Goal: Information Seeking & Learning: Learn about a topic

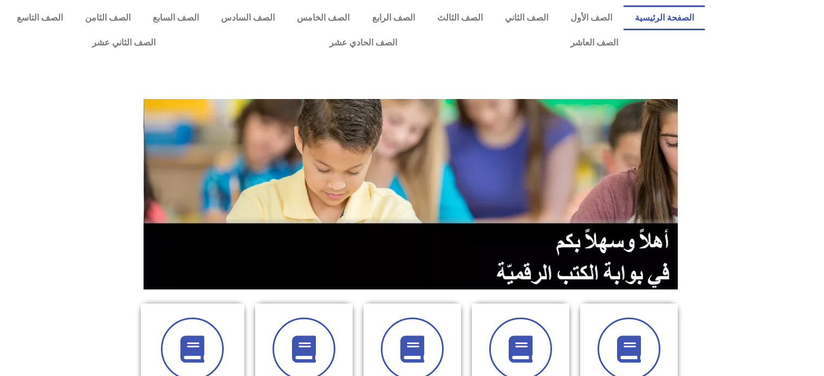
scroll to position [344, 0]
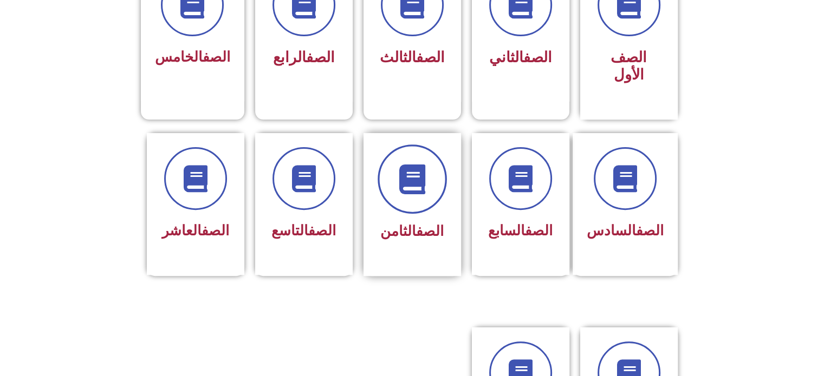
click at [426, 186] on span at bounding box center [411, 179] width 69 height 69
click at [556, 175] on div "الصف السابع" at bounding box center [520, 204] width 97 height 143
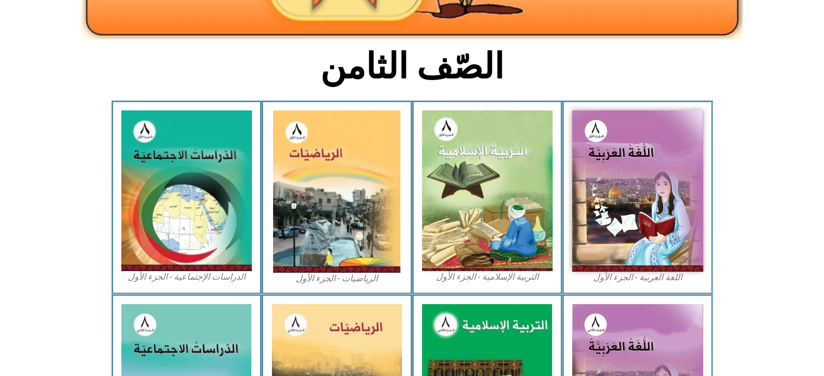
scroll to position [232, 0]
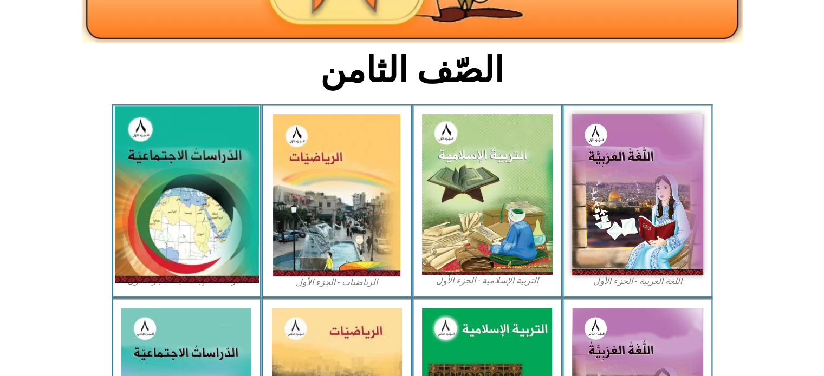
click at [119, 193] on img at bounding box center [186, 194] width 144 height 177
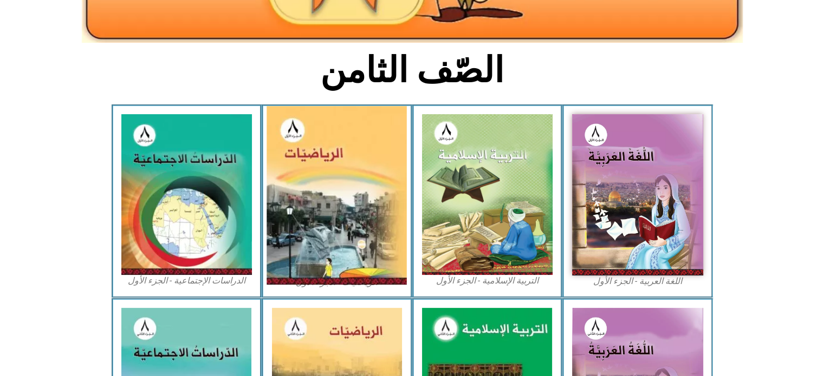
click at [319, 195] on img at bounding box center [337, 195] width 140 height 179
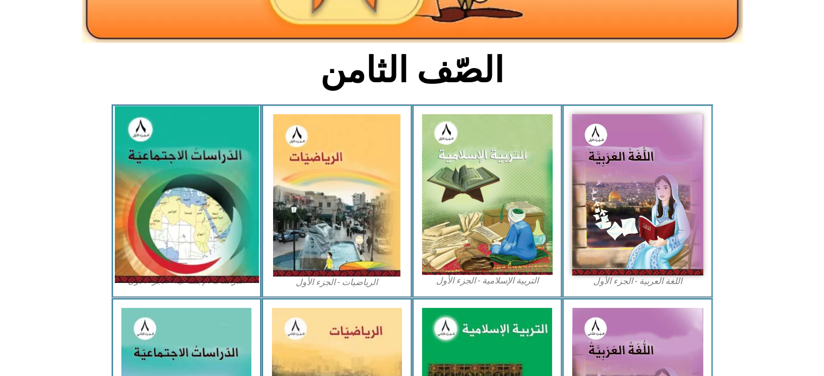
click at [173, 185] on img at bounding box center [186, 194] width 144 height 177
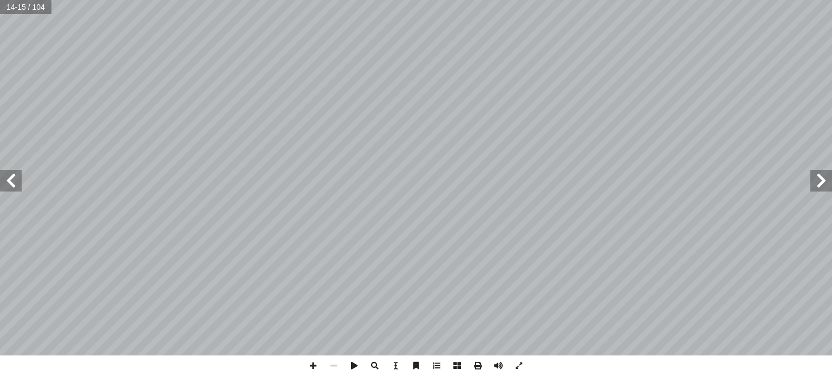
click at [817, 185] on span at bounding box center [821, 181] width 22 height 22
click at [15, 184] on span at bounding box center [11, 181] width 22 height 22
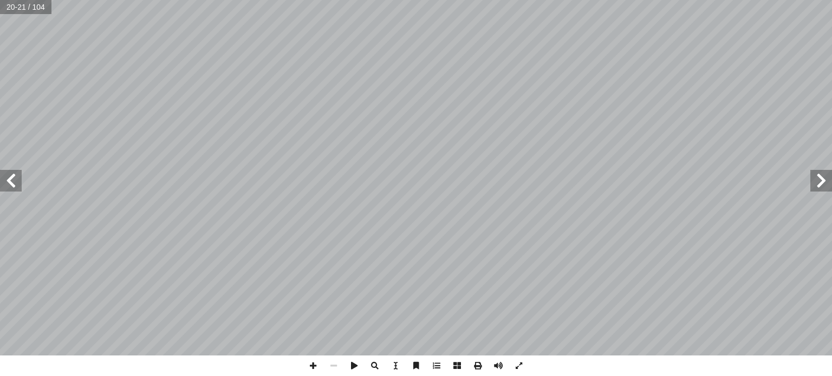
click at [15, 184] on span at bounding box center [11, 181] width 22 height 22
click at [825, 179] on span at bounding box center [821, 181] width 22 height 22
click at [4, 181] on span at bounding box center [11, 181] width 22 height 22
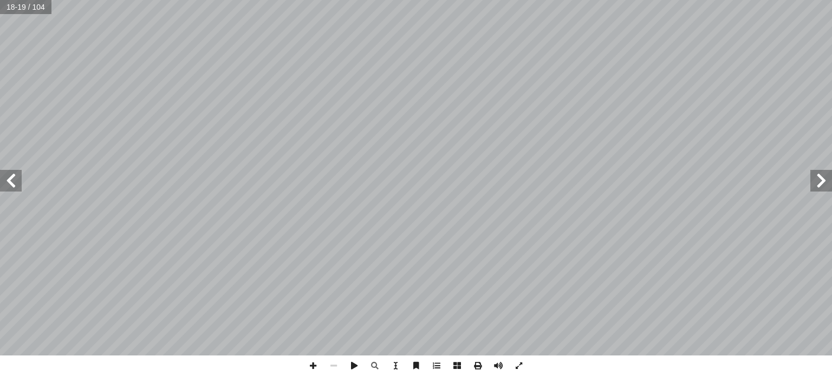
click at [4, 181] on span at bounding box center [11, 181] width 22 height 22
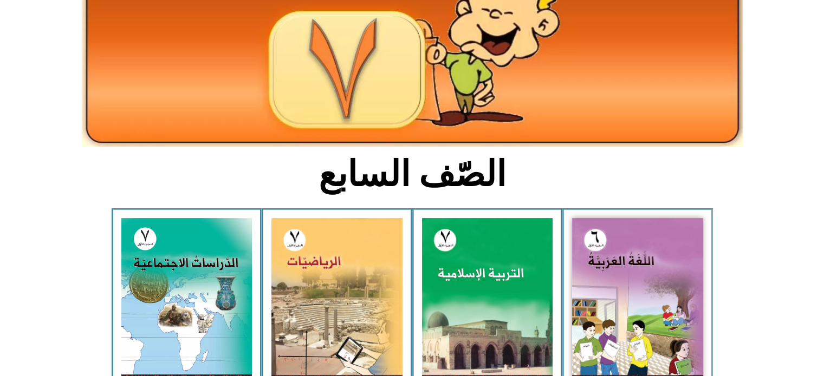
scroll to position [148, 0]
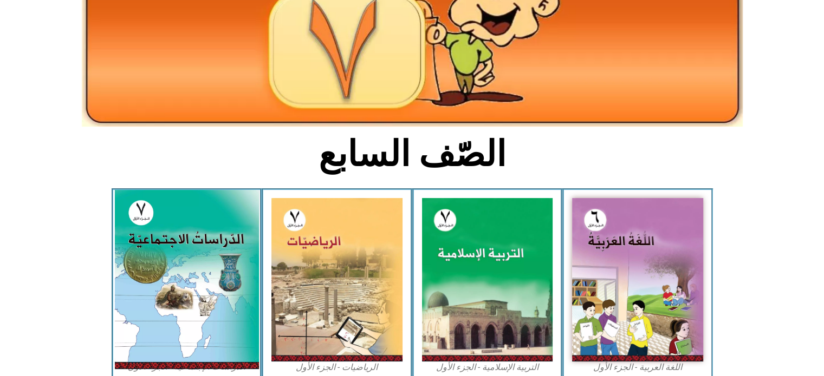
click at [159, 256] on img at bounding box center [186, 279] width 144 height 179
click at [179, 321] on img at bounding box center [186, 279] width 144 height 179
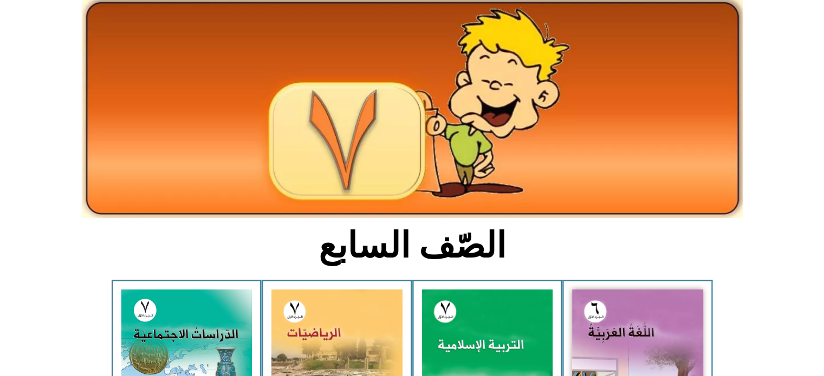
scroll to position [0, 0]
